Goal: Task Accomplishment & Management: Manage account settings

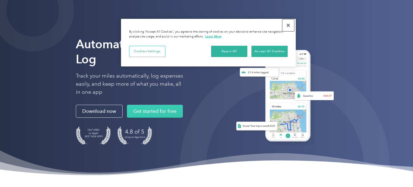
click at [289, 26] on button "Close" at bounding box center [288, 25] width 12 height 12
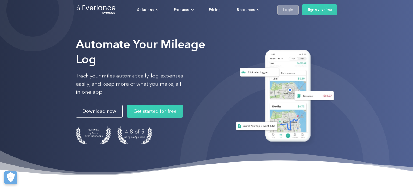
click at [290, 6] on div "Login" at bounding box center [288, 9] width 10 height 7
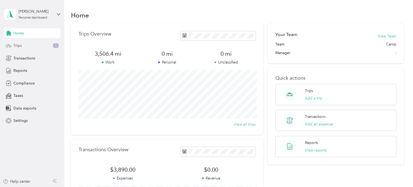
click at [24, 46] on div "Trips 1" at bounding box center [32, 46] width 56 height 10
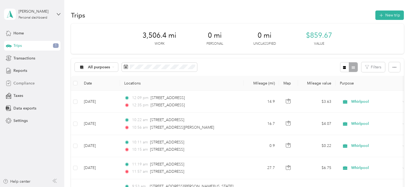
click at [35, 86] on div "Compliance" at bounding box center [32, 83] width 56 height 10
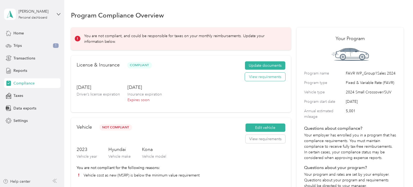
click at [254, 79] on button "View requirements" at bounding box center [265, 77] width 40 height 9
